Goal: Task Accomplishment & Management: Use online tool/utility

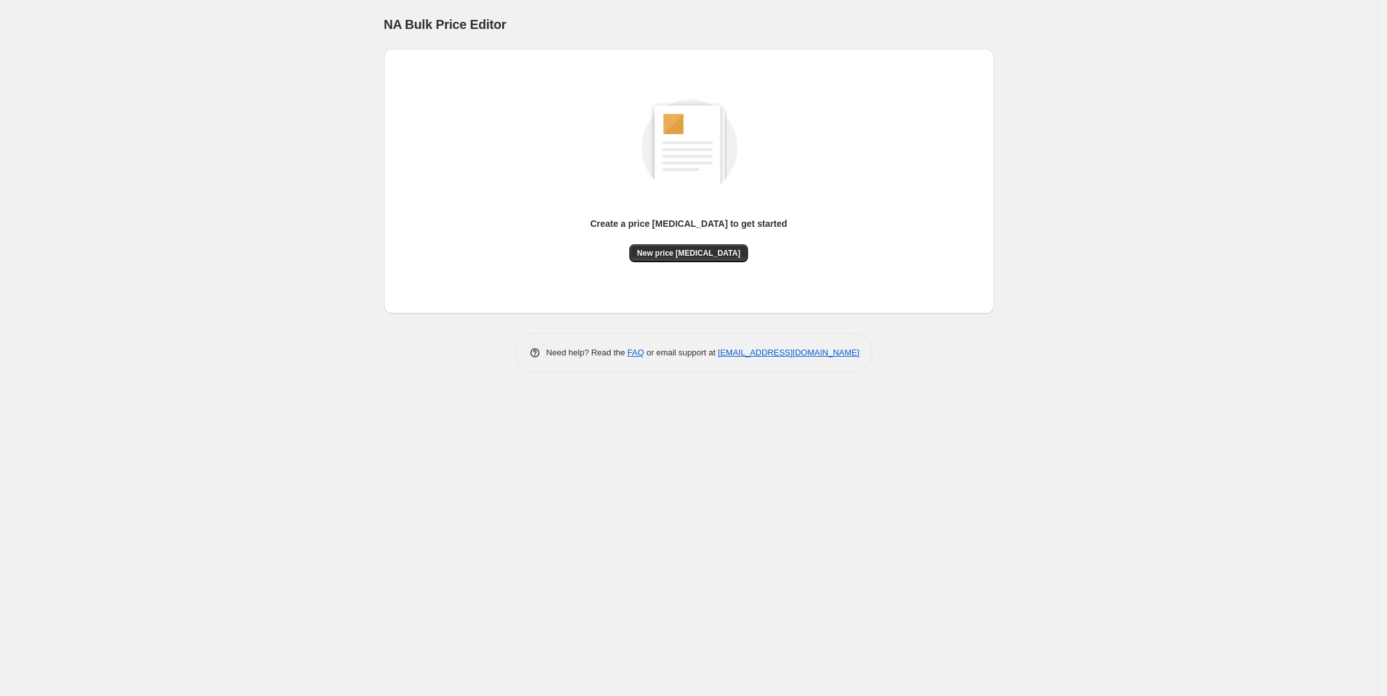
click at [722, 267] on div "Create a price [MEDICAL_DATA] to get started New price [MEDICAL_DATA]" at bounding box center [689, 181] width 590 height 244
click at [722, 259] on button "New price [MEDICAL_DATA]" at bounding box center [688, 253] width 119 height 18
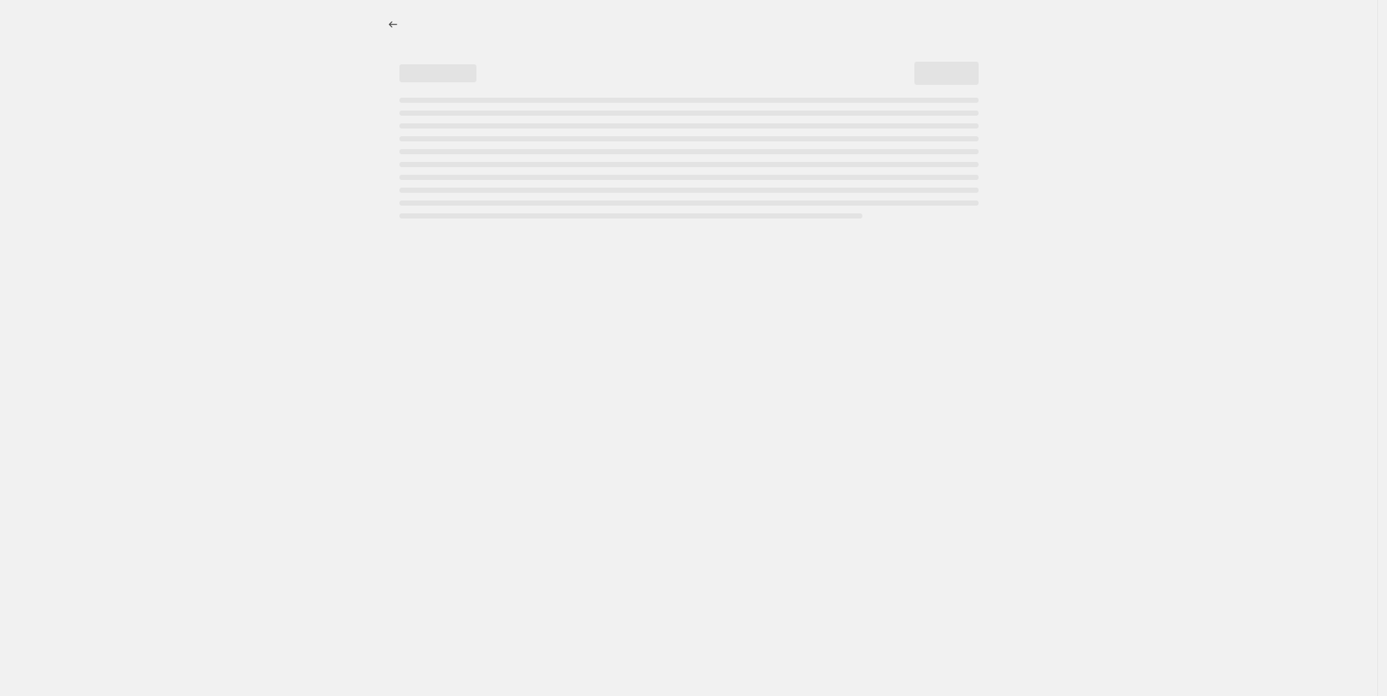
select select "percentage"
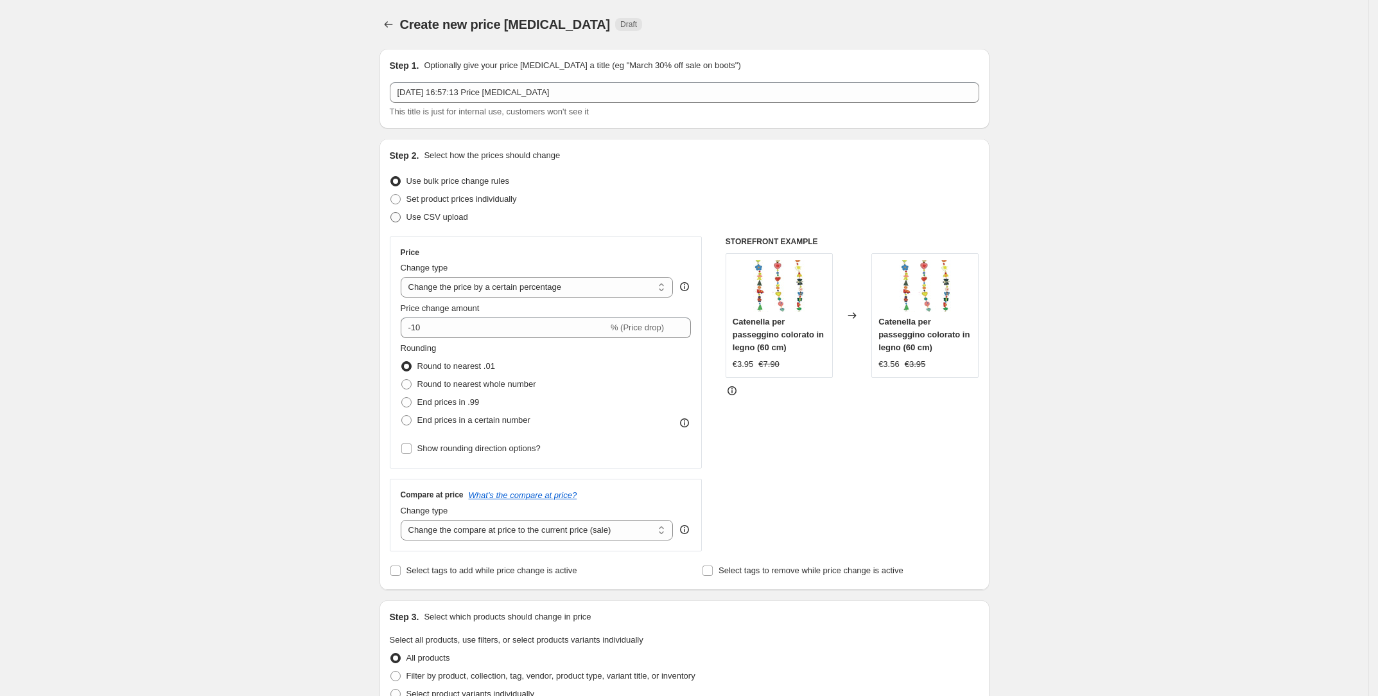
click at [433, 219] on span "Use CSV upload" at bounding box center [438, 217] width 62 height 10
click at [391, 213] on input "Use CSV upload" at bounding box center [390, 212] width 1 height 1
radio input "true"
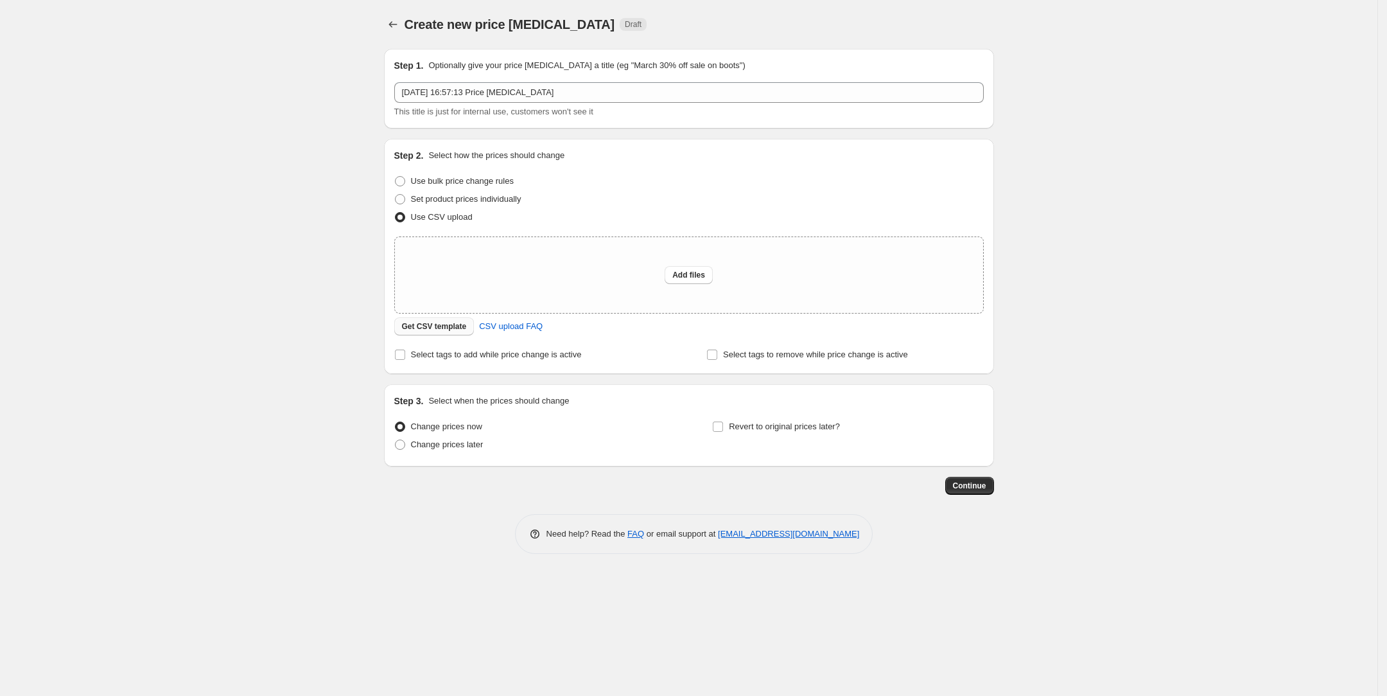
click at [453, 328] on span "Get CSV template" at bounding box center [434, 326] width 65 height 10
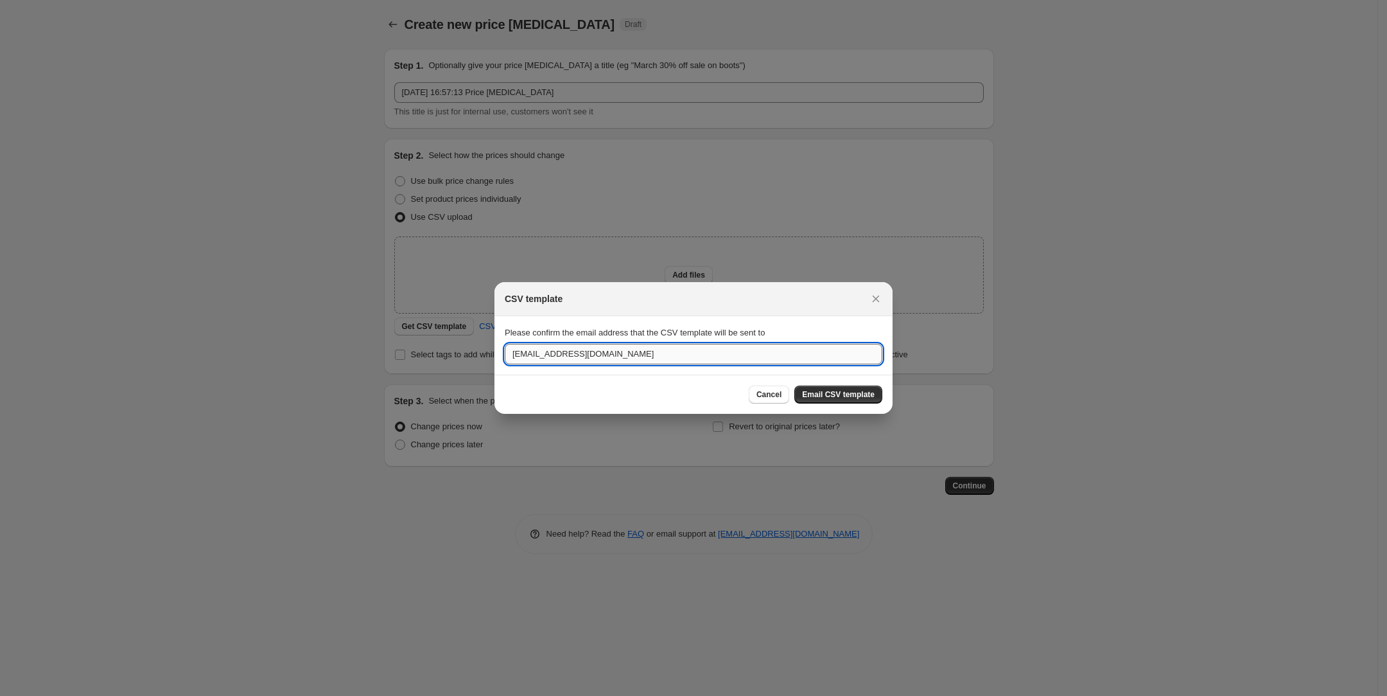
click at [614, 360] on input "info@dolfi.com" at bounding box center [694, 354] width 378 height 21
type input "zanotti99@gmail.com"
click at [827, 396] on span "Email CSV template" at bounding box center [838, 394] width 73 height 10
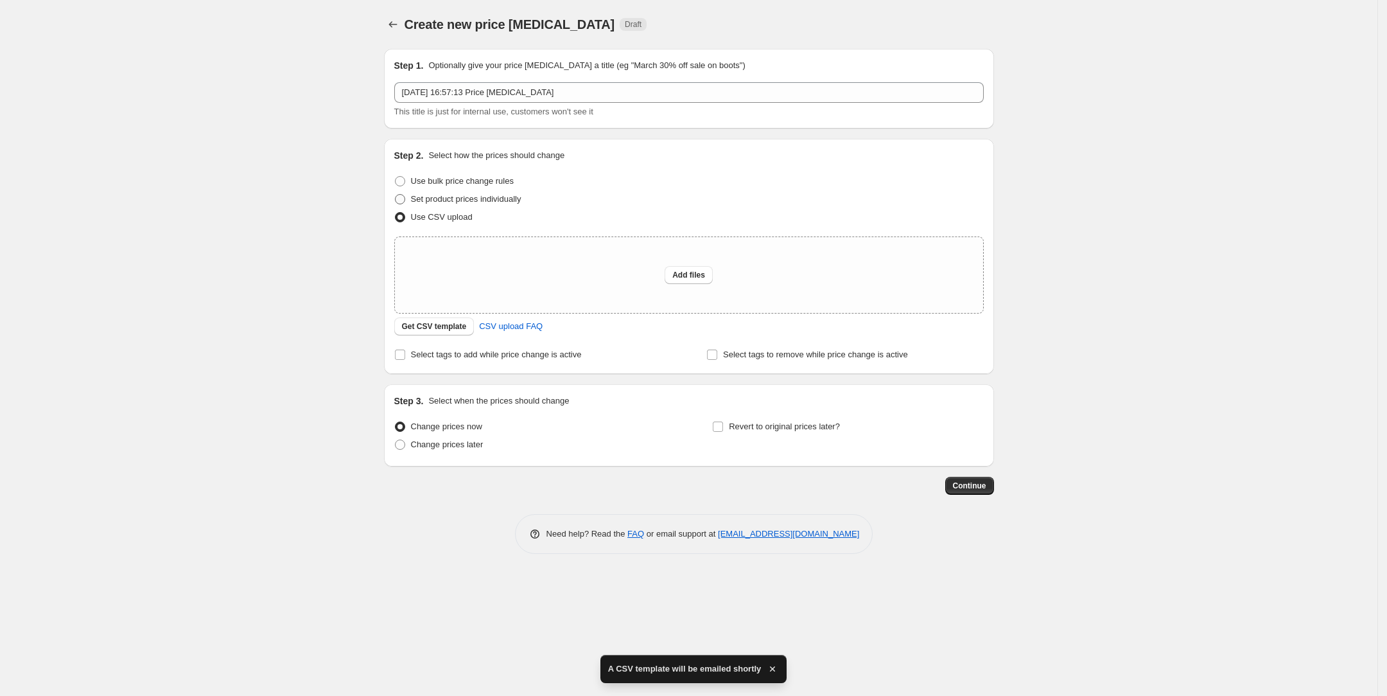
click at [455, 198] on span "Set product prices individually" at bounding box center [466, 199] width 110 height 10
click at [396, 195] on input "Set product prices individually" at bounding box center [395, 194] width 1 height 1
radio input "true"
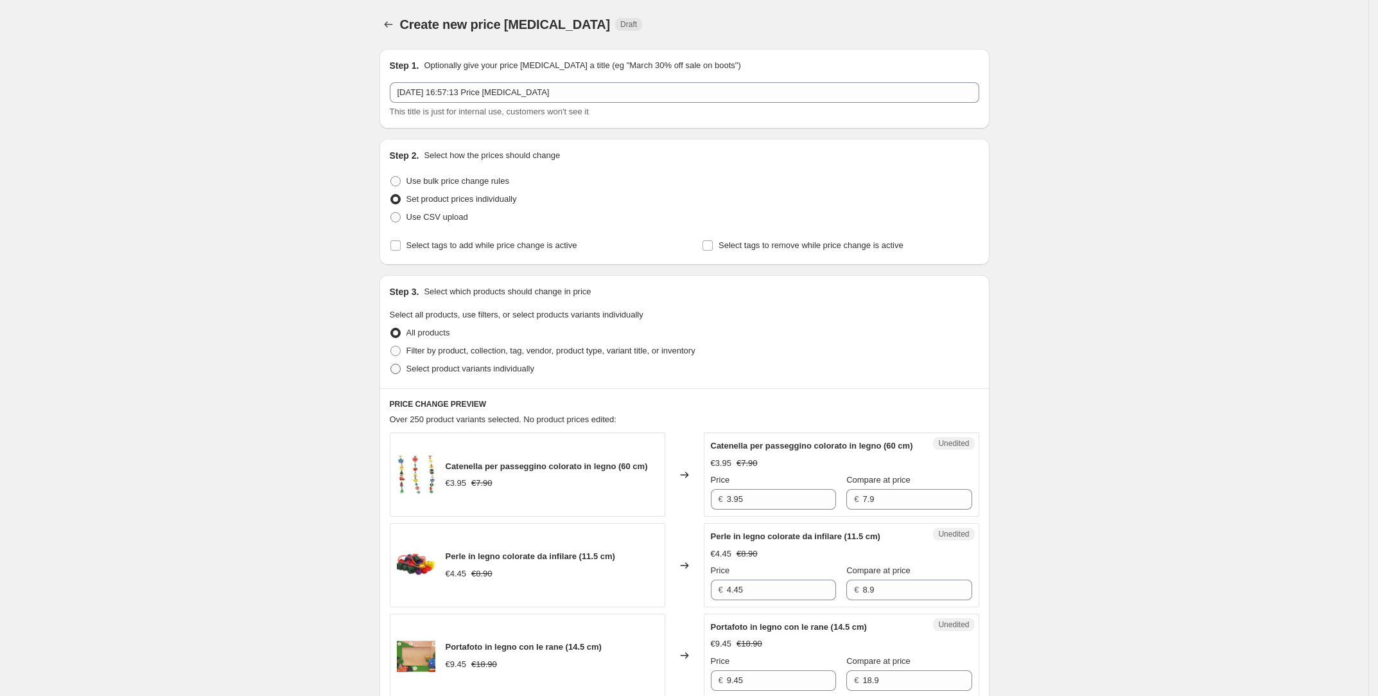
click at [473, 367] on span "Select product variants individually" at bounding box center [471, 368] width 128 height 10
click at [391, 364] on input "Select product variants individually" at bounding box center [390, 363] width 1 height 1
radio input "true"
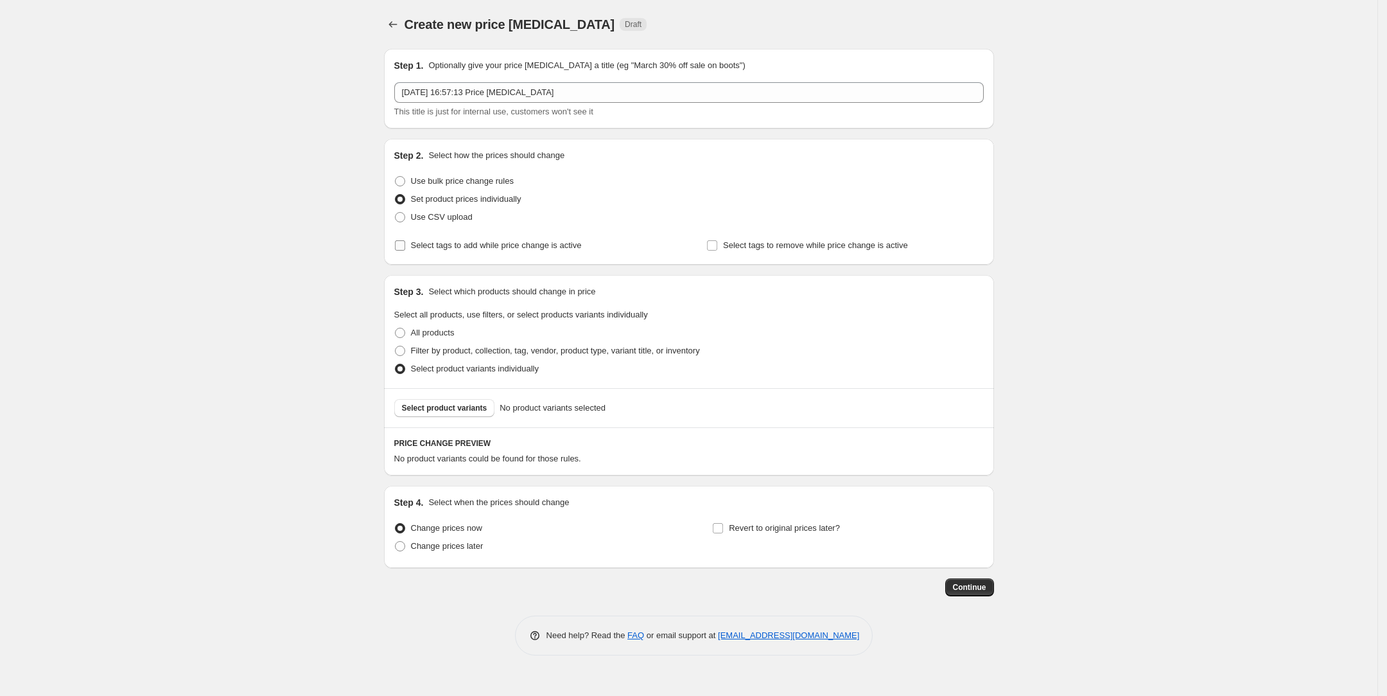
click at [469, 247] on span "Select tags to add while price change is active" at bounding box center [496, 245] width 171 height 10
click at [405, 247] on input "Select tags to add while price change is active" at bounding box center [400, 245] width 10 height 10
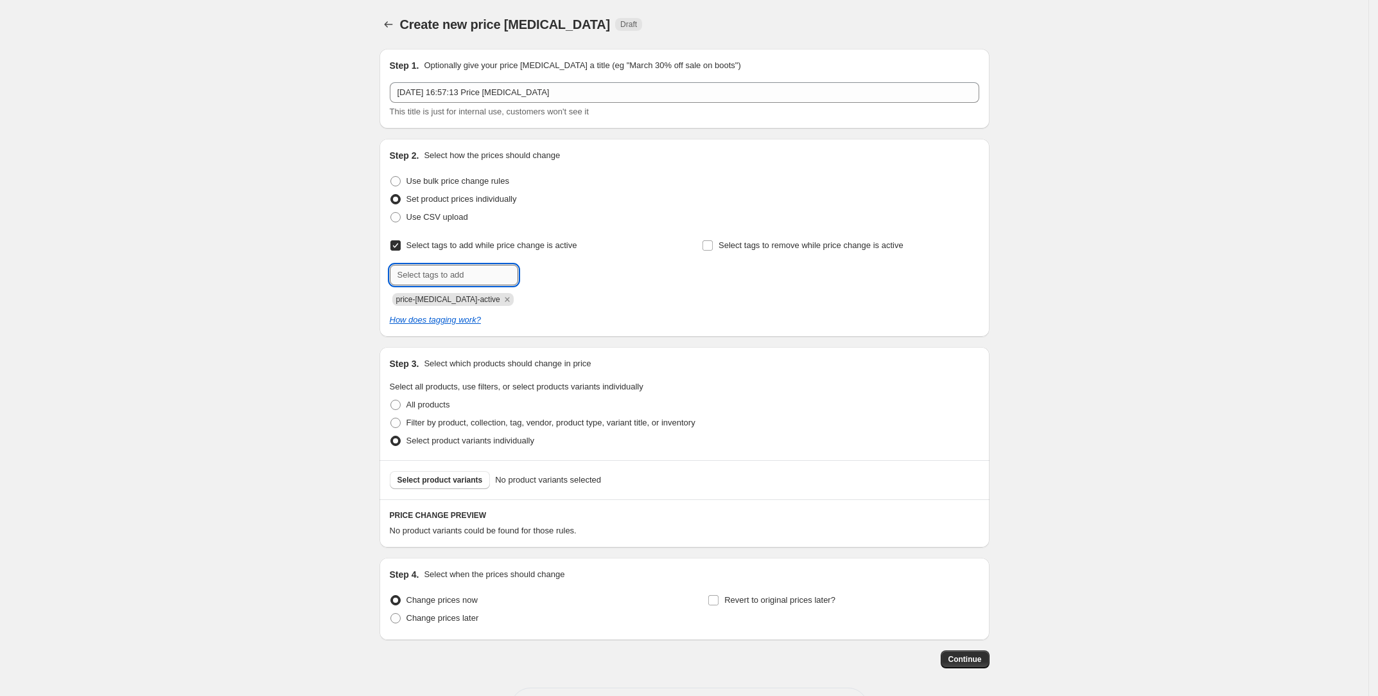
click at [464, 272] on input "text" at bounding box center [454, 275] width 128 height 21
click at [461, 246] on span "Select tags to add while price change is active" at bounding box center [492, 245] width 171 height 10
click at [401, 246] on input "Select tags to add while price change is active" at bounding box center [395, 245] width 10 height 10
checkbox input "false"
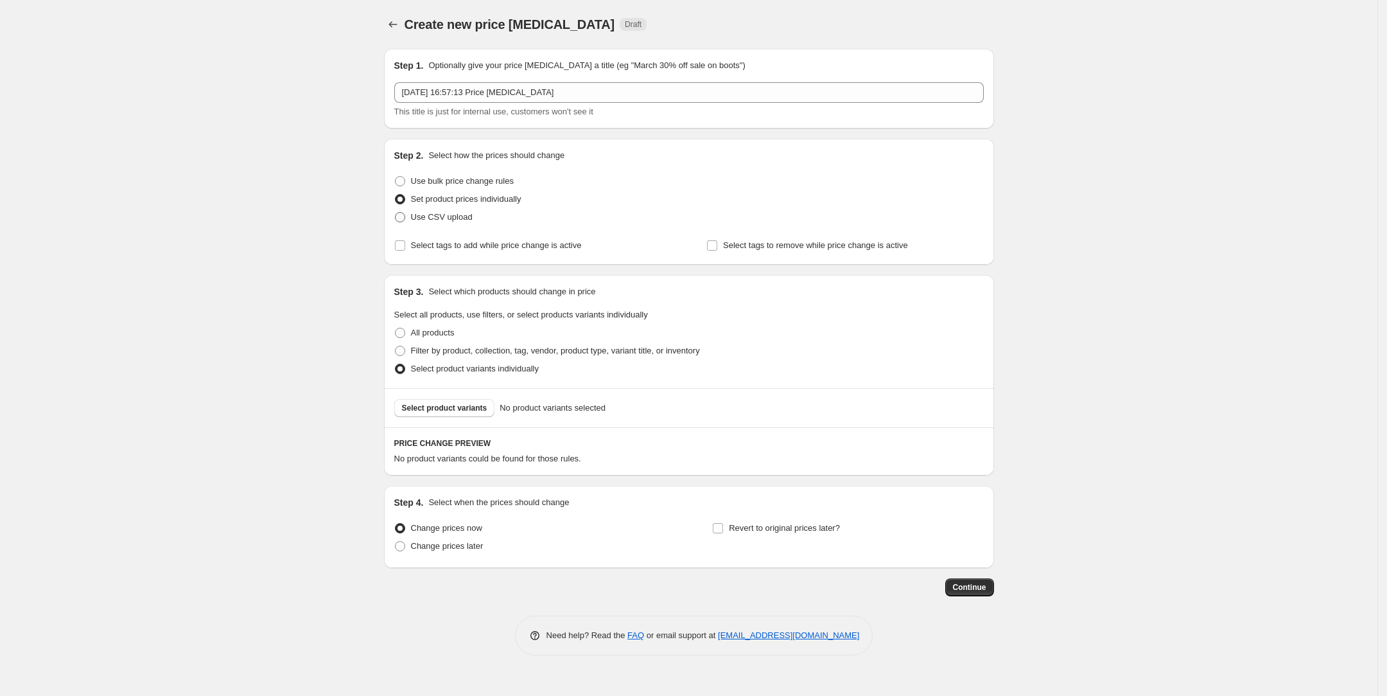
click at [448, 218] on span "Use CSV upload" at bounding box center [442, 217] width 62 height 10
click at [396, 213] on input "Use CSV upload" at bounding box center [395, 212] width 1 height 1
radio input "true"
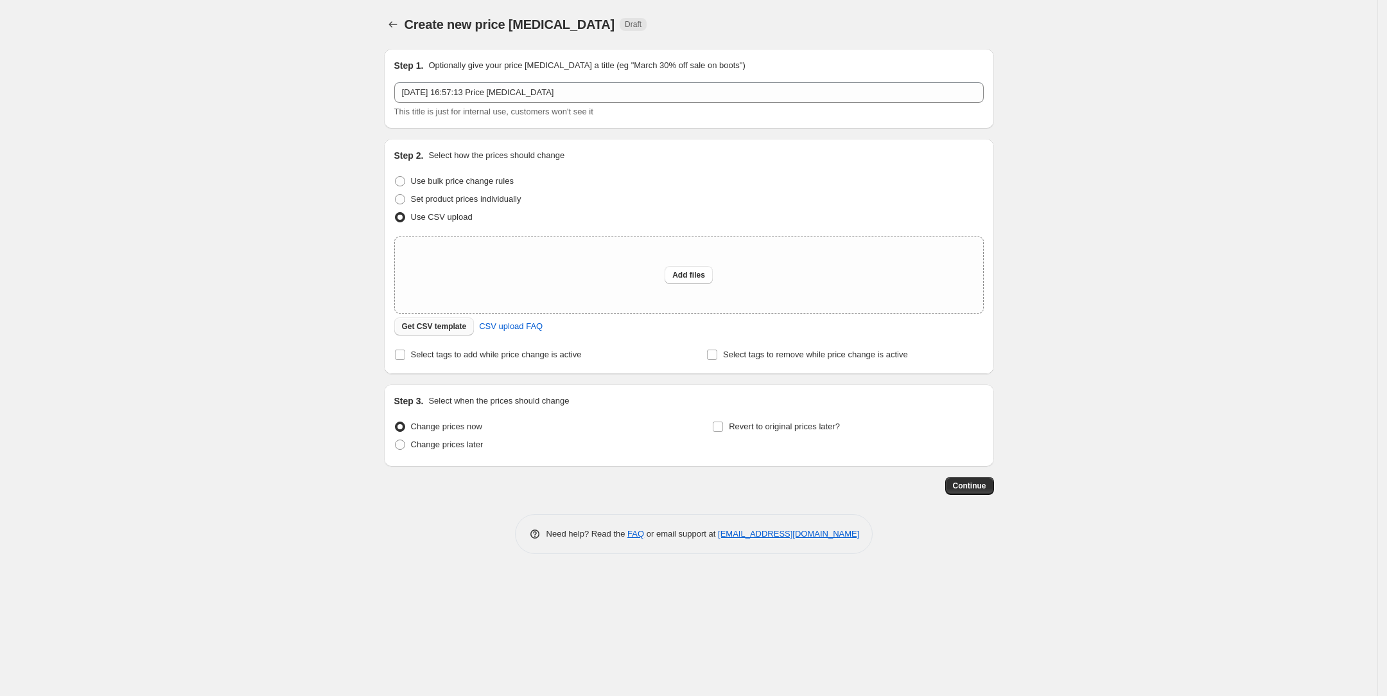
click at [448, 328] on span "Get CSV template" at bounding box center [434, 326] width 65 height 10
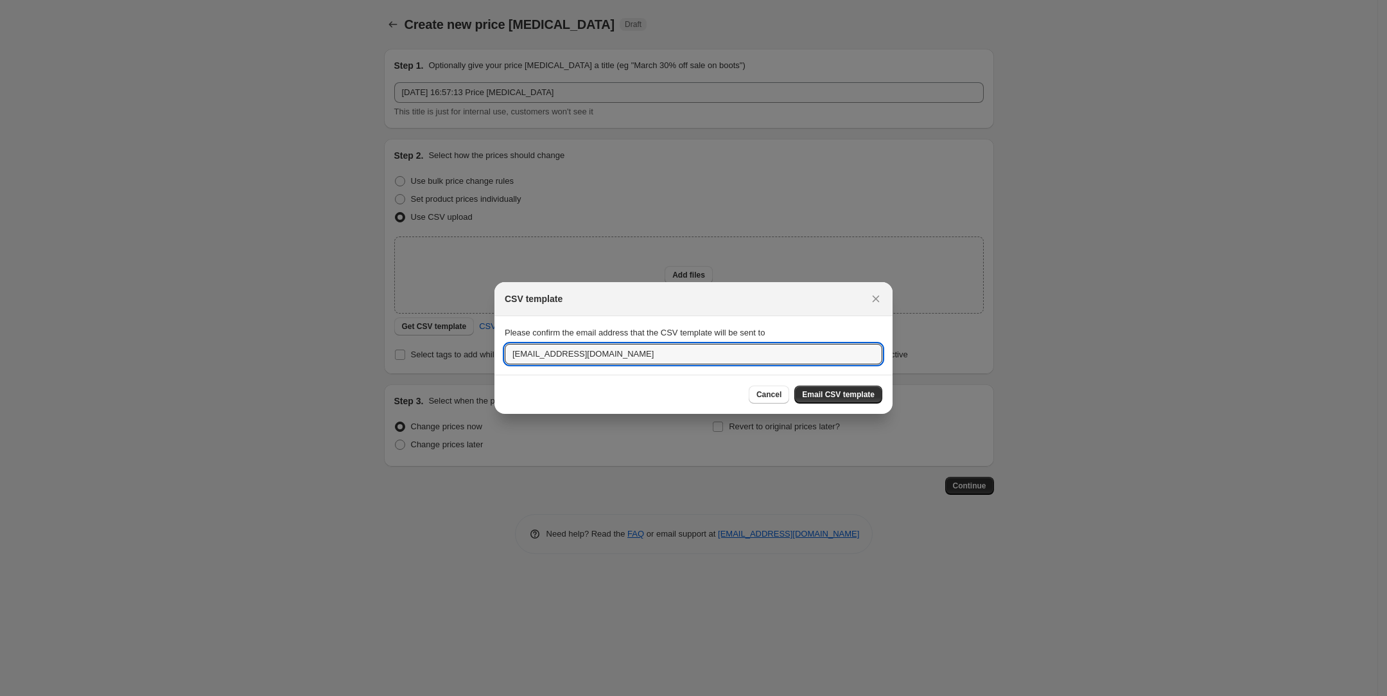
drag, startPoint x: 583, startPoint y: 349, endPoint x: 436, endPoint y: 349, distance: 147.1
click at [435, 695] on div "CSV template Please confirm the email address that the CSV template will be sen…" at bounding box center [693, 696] width 1387 height 0
type input "zanotti99@gmail.com"
click at [825, 394] on span "Email CSV template" at bounding box center [838, 394] width 73 height 10
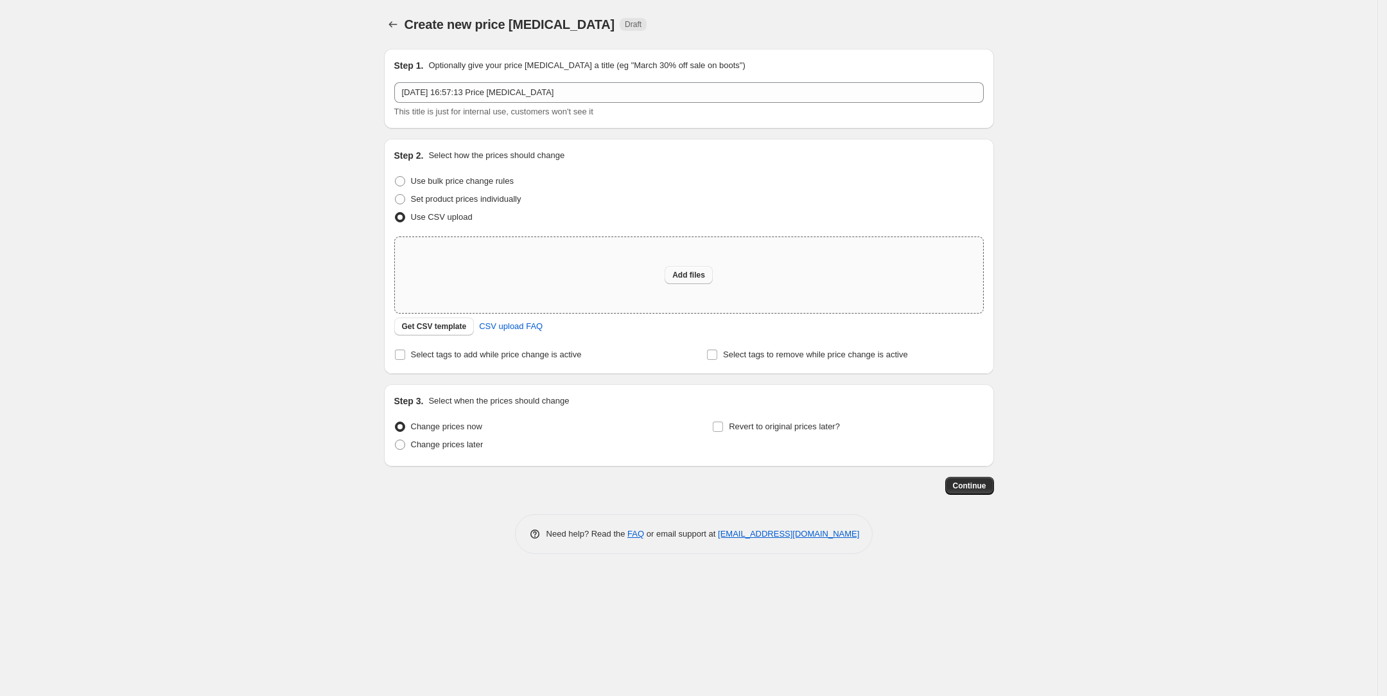
click at [692, 270] on span "Add files" at bounding box center [688, 275] width 33 height 10
click at [482, 204] on span "Set product prices individually" at bounding box center [466, 199] width 110 height 13
click at [396, 195] on input "Set product prices individually" at bounding box center [395, 194] width 1 height 1
radio input "true"
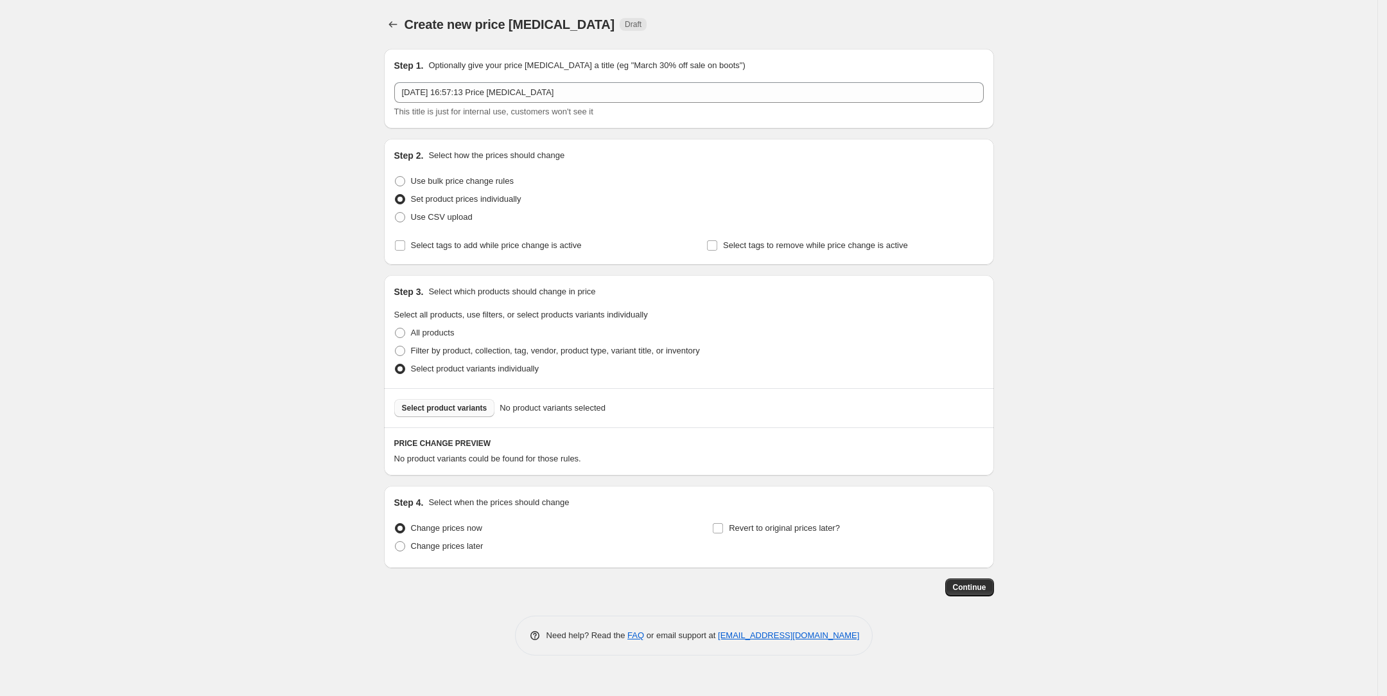
click at [477, 399] on button "Select product variants" at bounding box center [444, 408] width 101 height 18
click at [437, 416] on div "Select product variants No product variants selected" at bounding box center [689, 407] width 610 height 39
click at [457, 403] on span "Select product variants" at bounding box center [444, 408] width 85 height 10
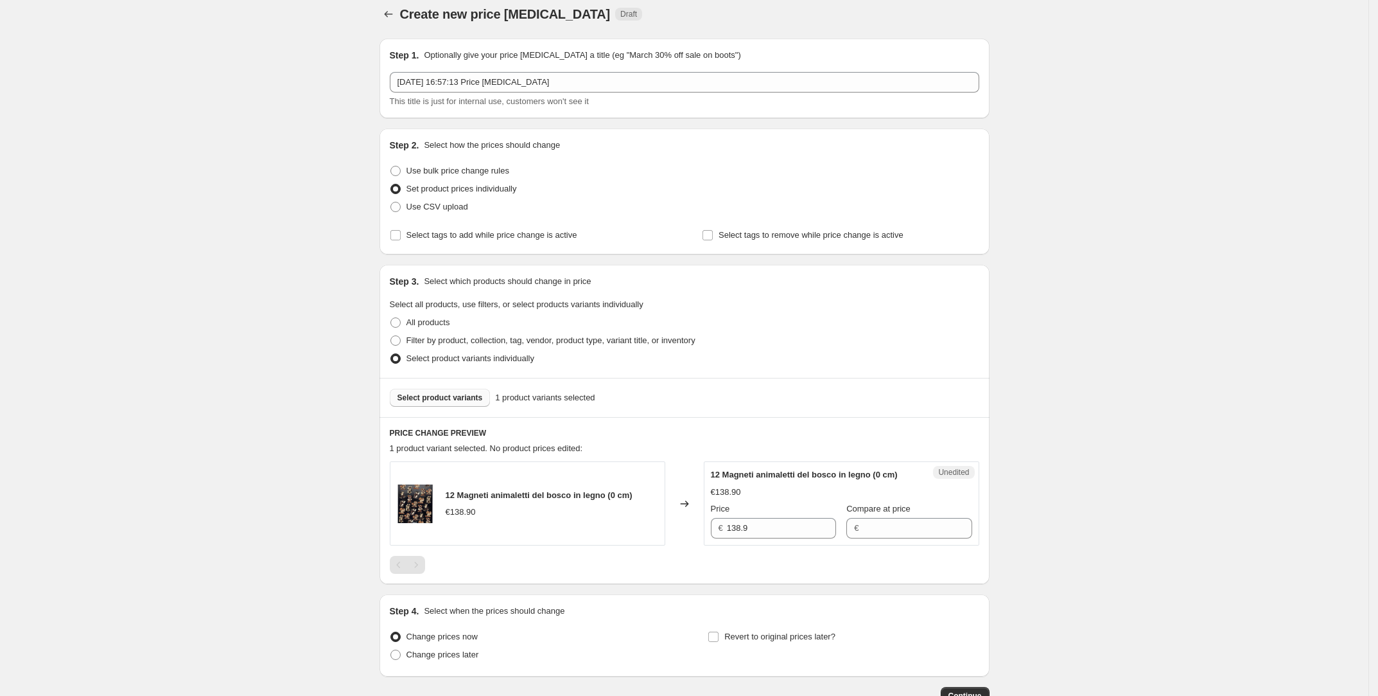
scroll to position [10, 0]
click at [545, 241] on span "Select tags to add while price change is active" at bounding box center [492, 235] width 171 height 13
click at [401, 241] on input "Select tags to add while price change is active" at bounding box center [395, 236] width 10 height 10
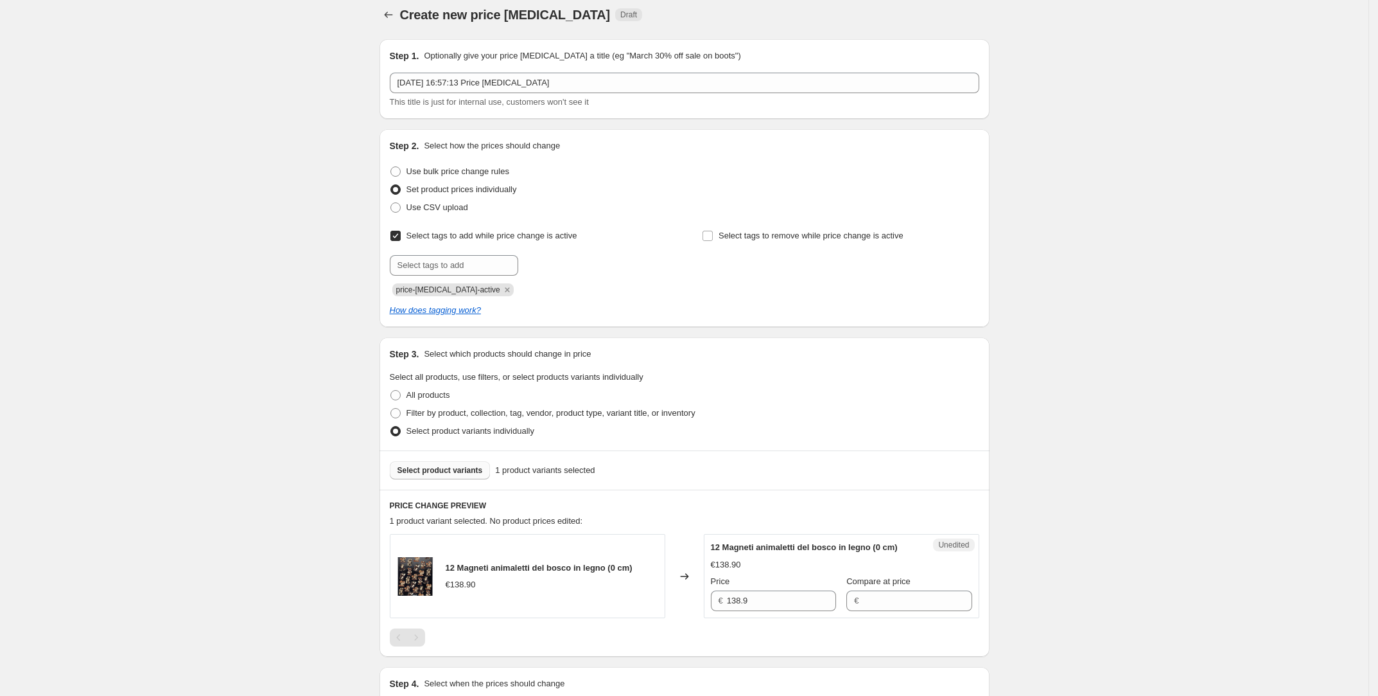
click at [543, 240] on span "Select tags to add while price change is active" at bounding box center [492, 236] width 171 height 10
click at [401, 240] on input "Select tags to add while price change is active" at bounding box center [395, 236] width 10 height 10
checkbox input "false"
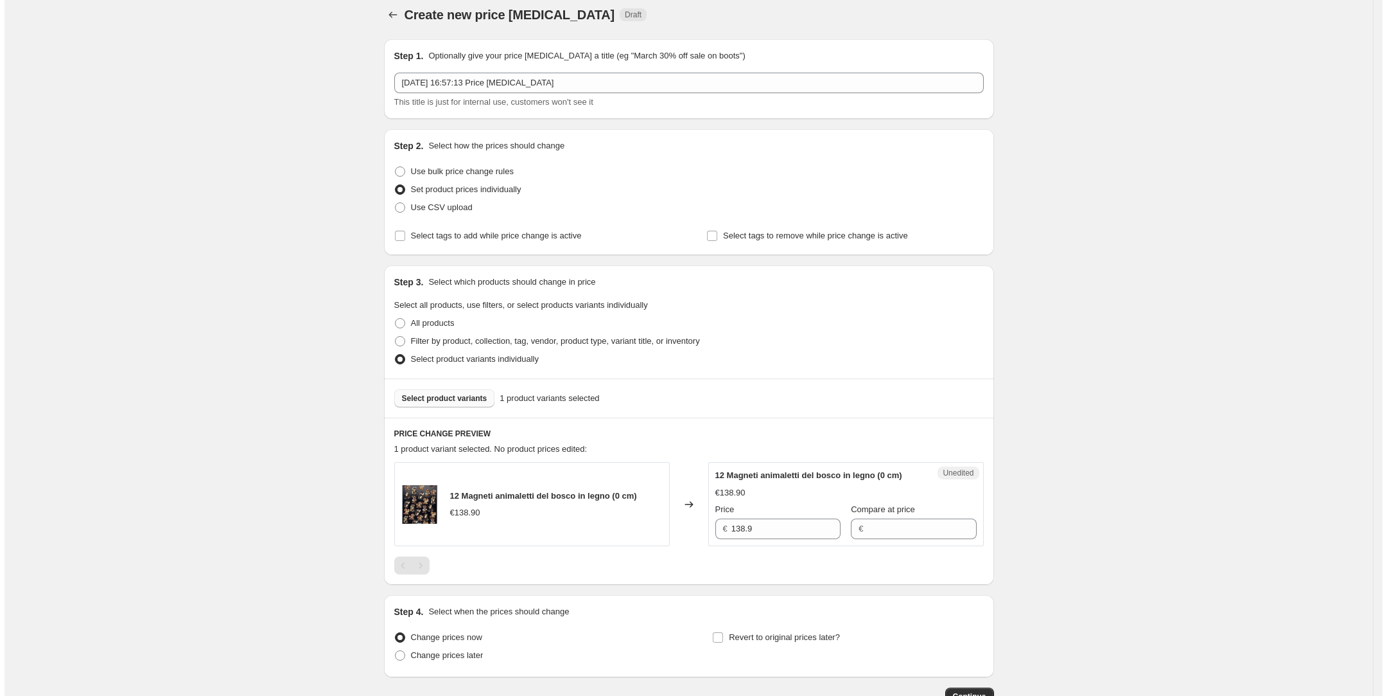
scroll to position [0, 0]
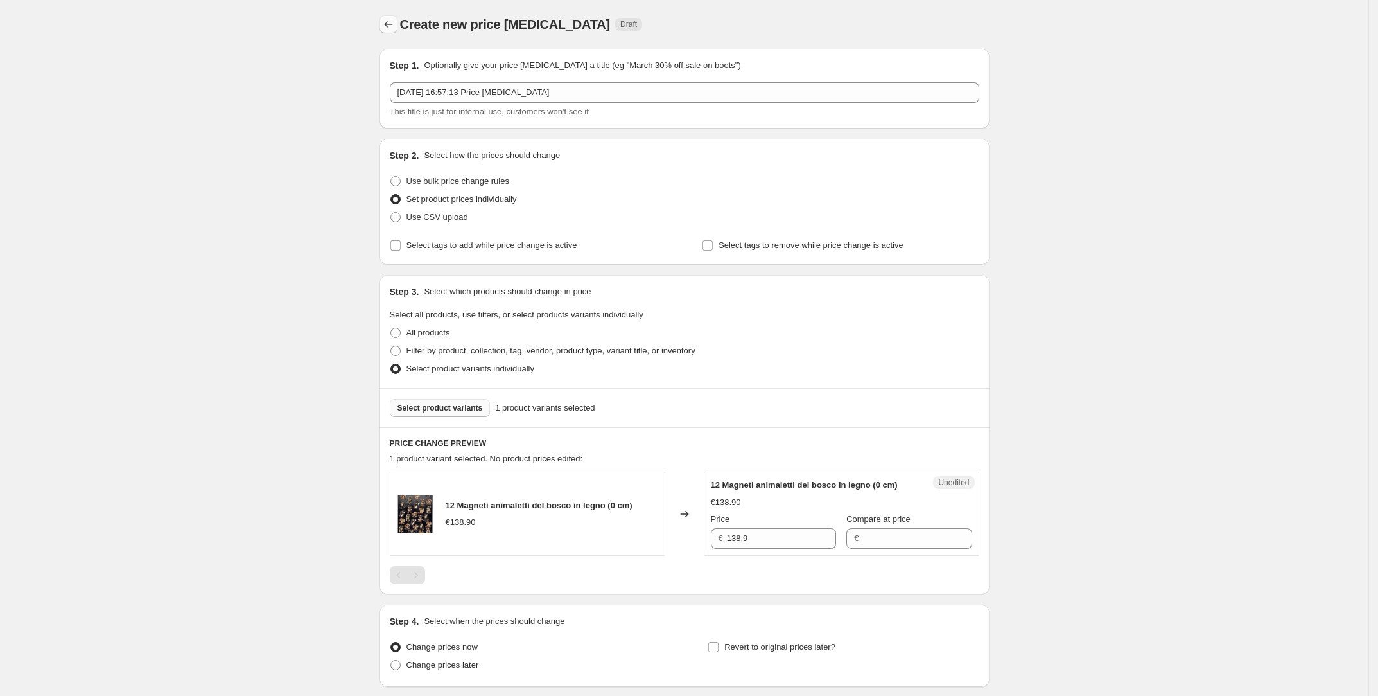
click at [392, 26] on icon "Price change jobs" at bounding box center [388, 24] width 13 height 13
